Goal: Check status: Check status

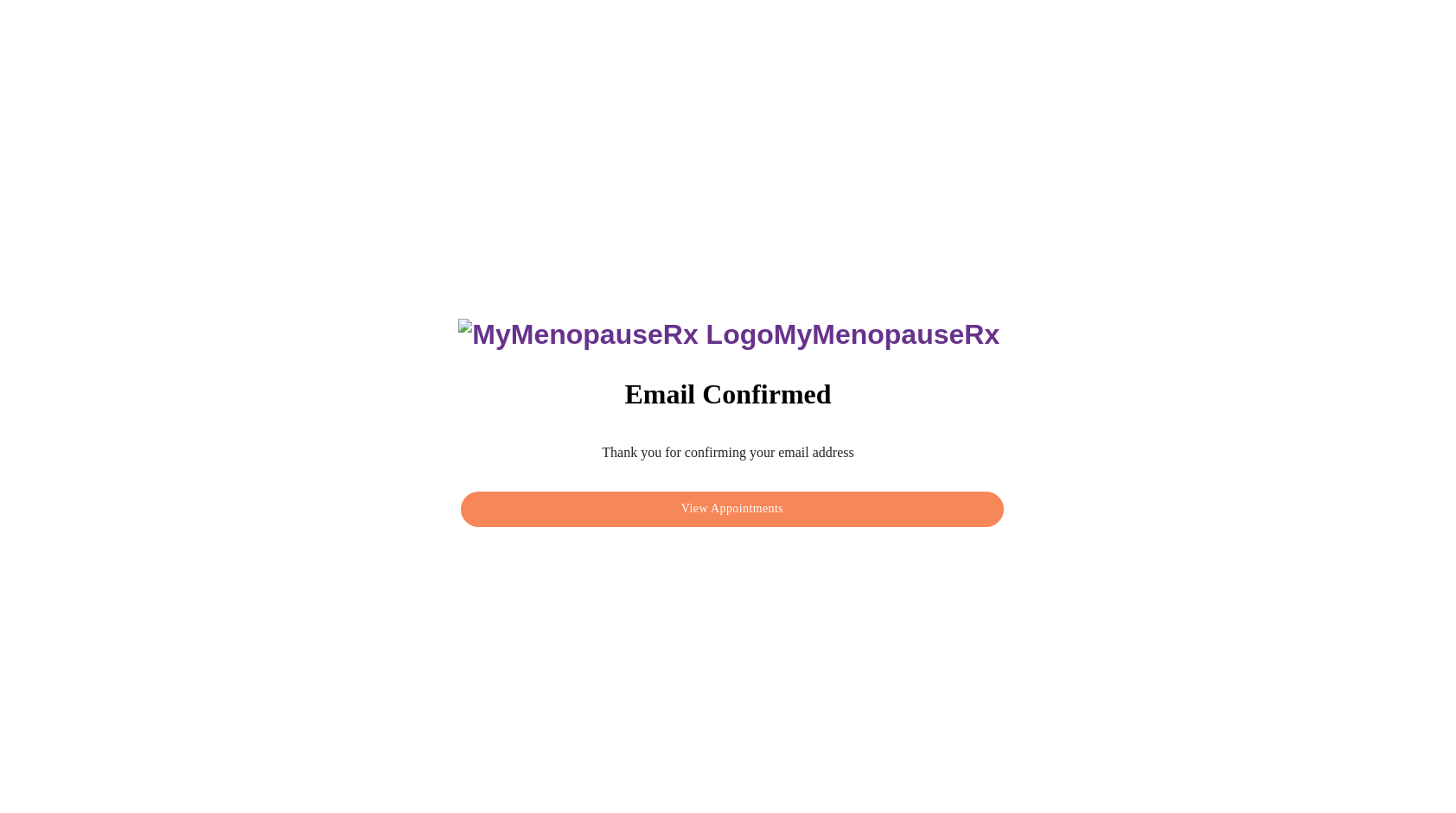
click at [720, 504] on span "View Appointments" at bounding box center [732, 509] width 503 height 22
